Goal: Find specific page/section: Find specific page/section

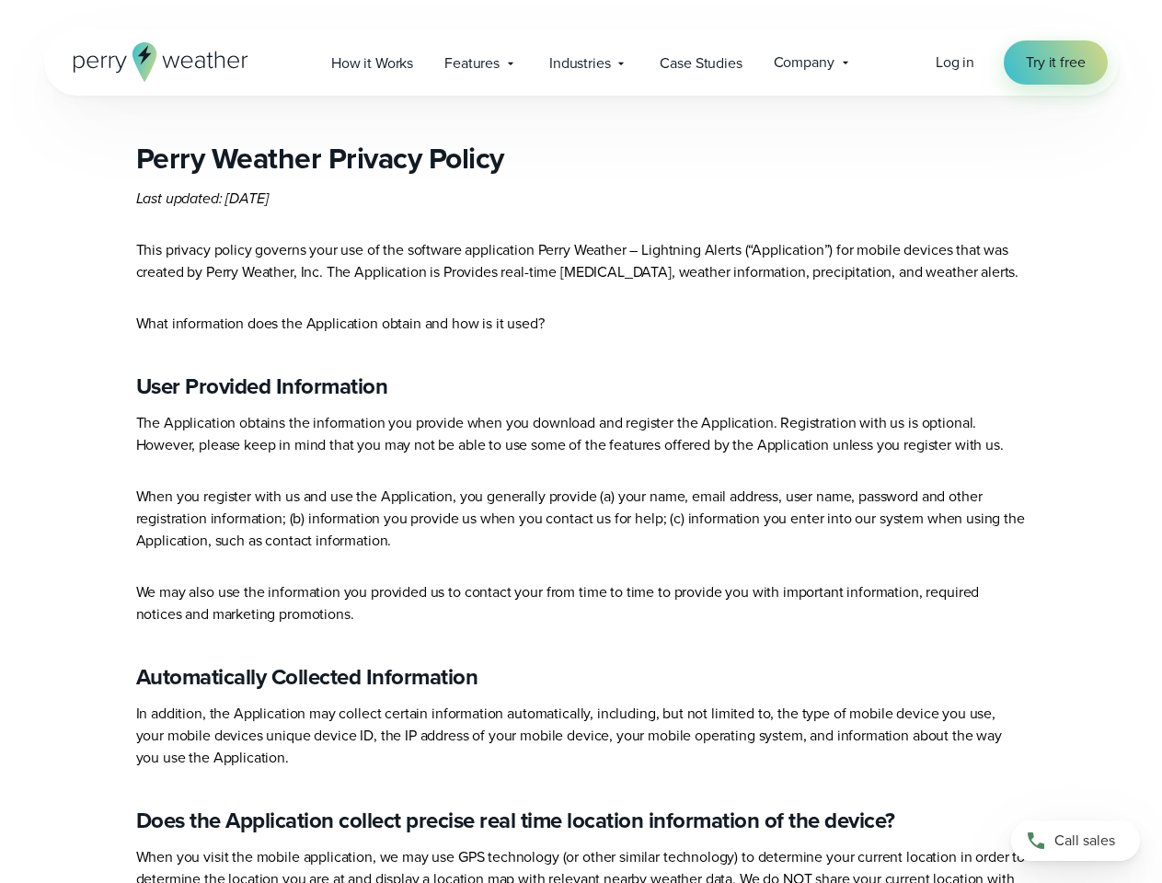
click at [581, 512] on p "When you register with us and use the Application, you generally provide (a) yo…" at bounding box center [581, 519] width 891 height 66
click at [581, 63] on span "Industries" at bounding box center [579, 63] width 61 height 22
